Goal: Task Accomplishment & Management: Manage account settings

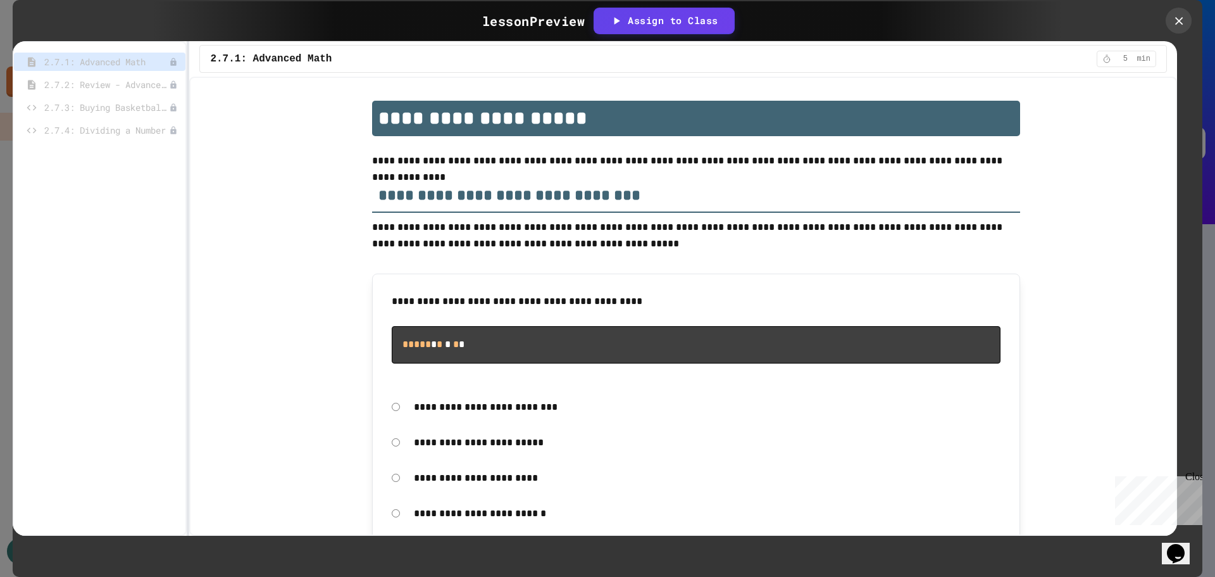
click at [1178, 26] on icon at bounding box center [1178, 20] width 13 height 13
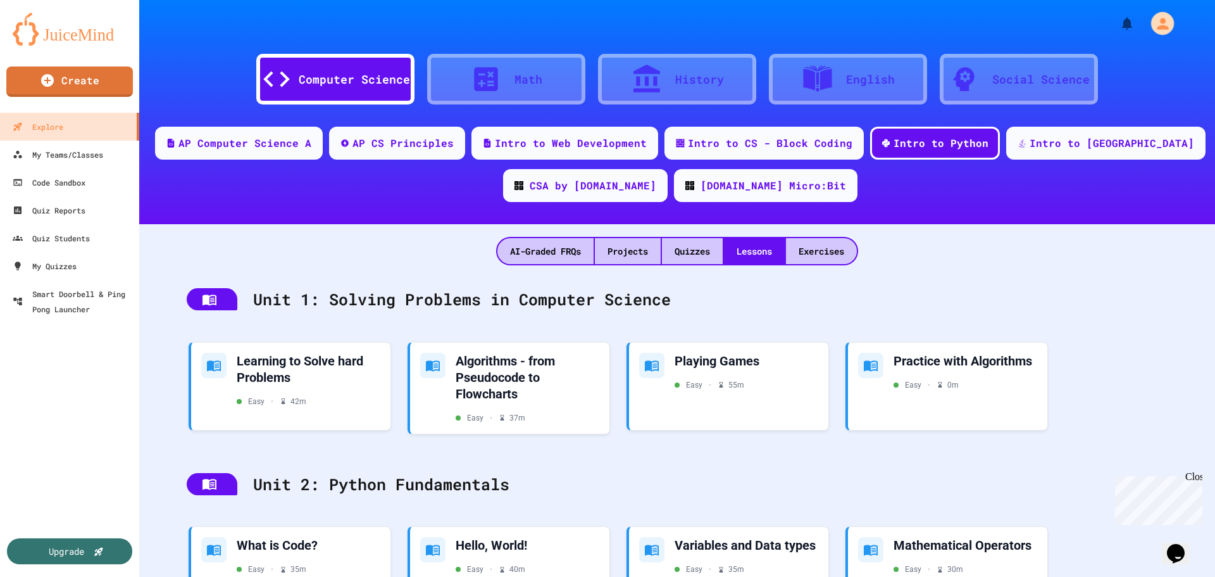
click at [1157, 29] on icon "My Account" at bounding box center [1162, 23] width 11 height 11
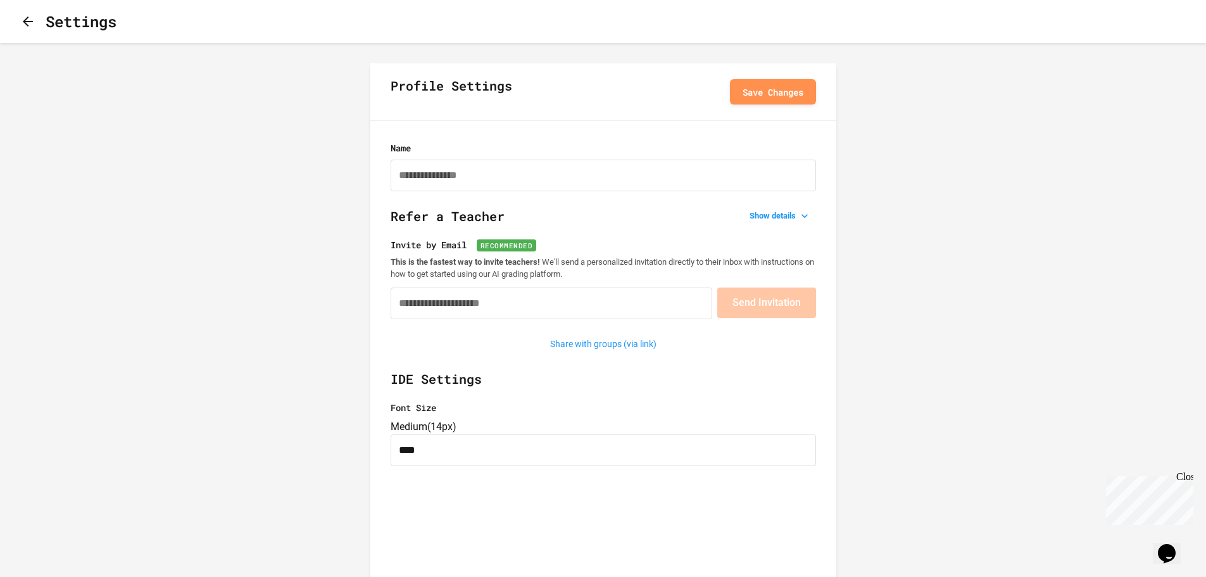
type input "**********"
click at [26, 28] on icon "button" at bounding box center [27, 21] width 15 height 15
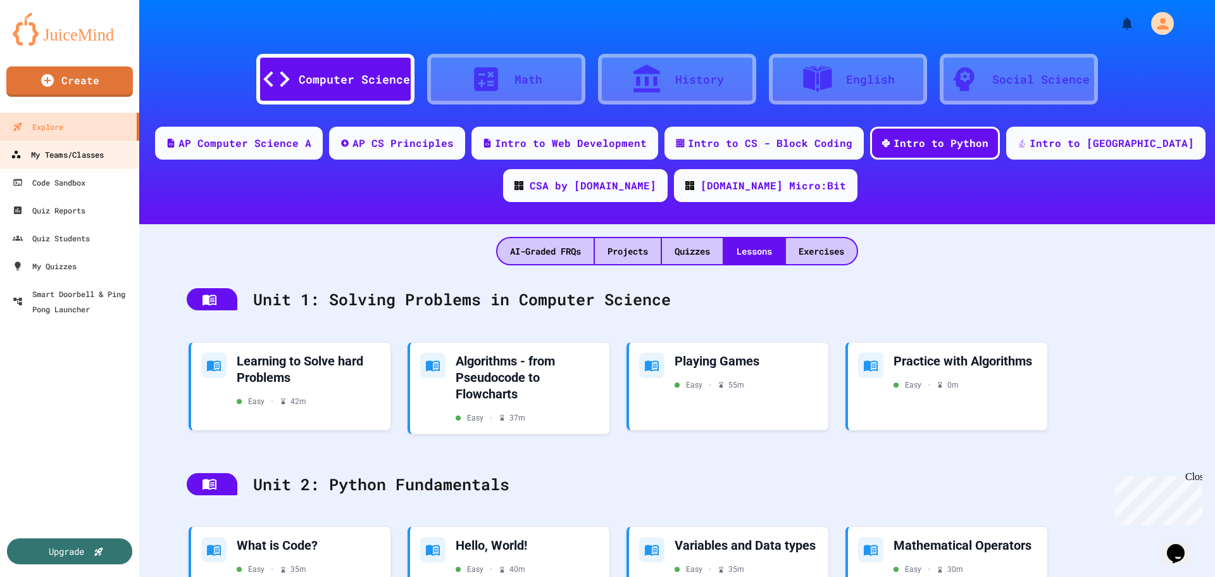
click at [107, 154] on link "My Teams/Classes" at bounding box center [70, 154] width 144 height 28
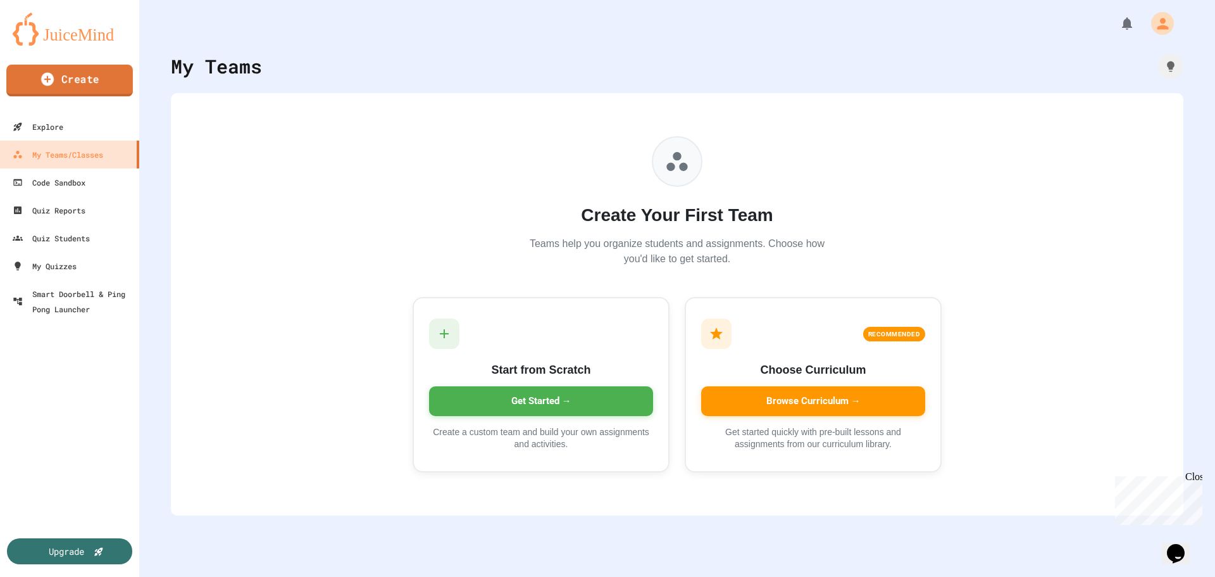
click at [86, 70] on link "Create" at bounding box center [69, 81] width 127 height 32
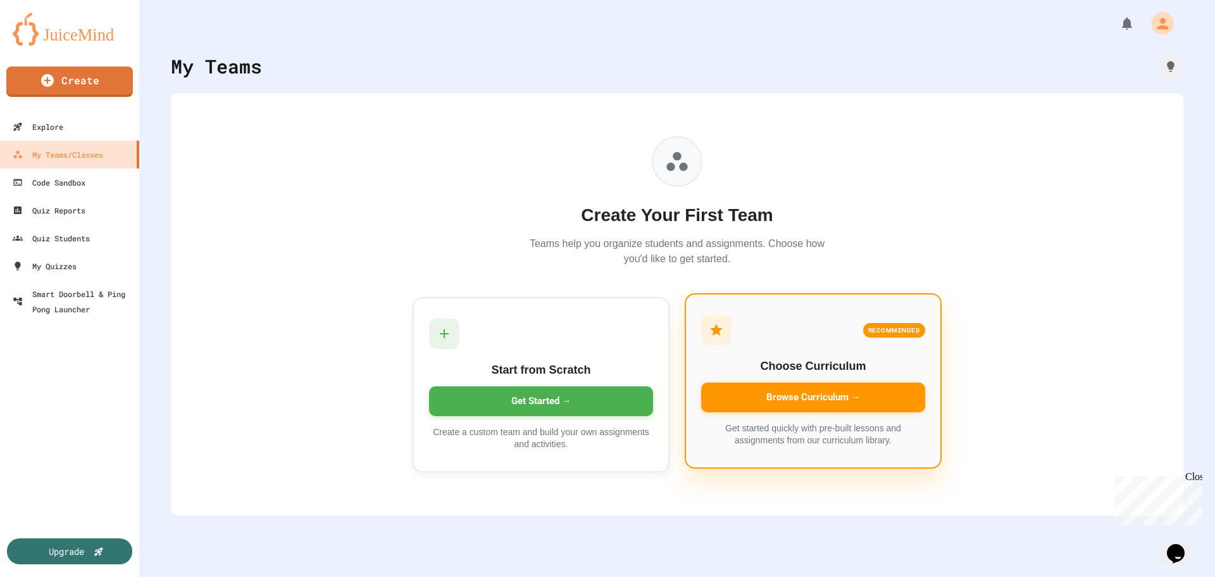
click at [810, 397] on div "Browse Curriculum →" at bounding box center [813, 397] width 224 height 30
